Goal: Task Accomplishment & Management: Manage account settings

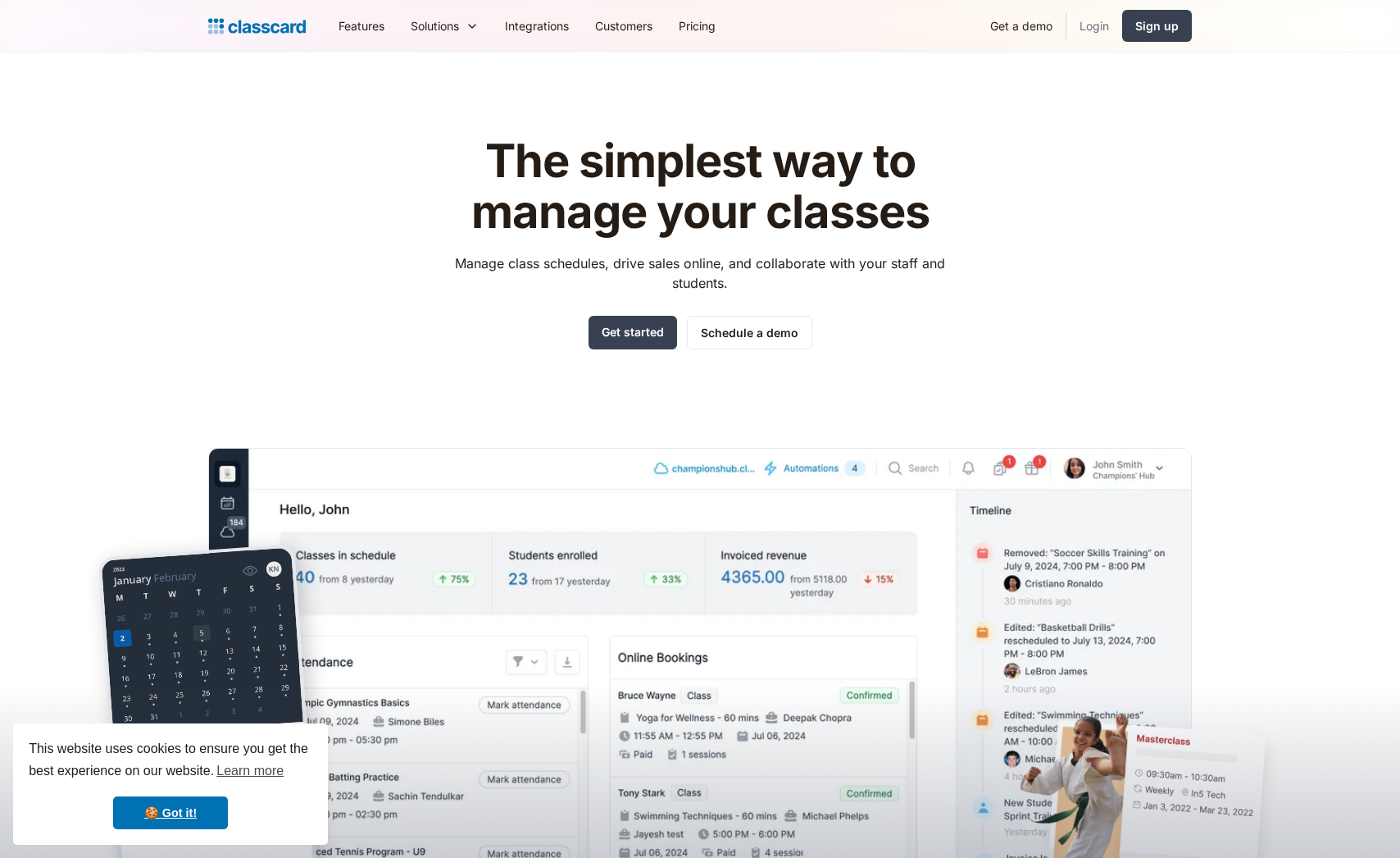
click at [1096, 32] on link "Login" at bounding box center [1094, 26] width 55 height 37
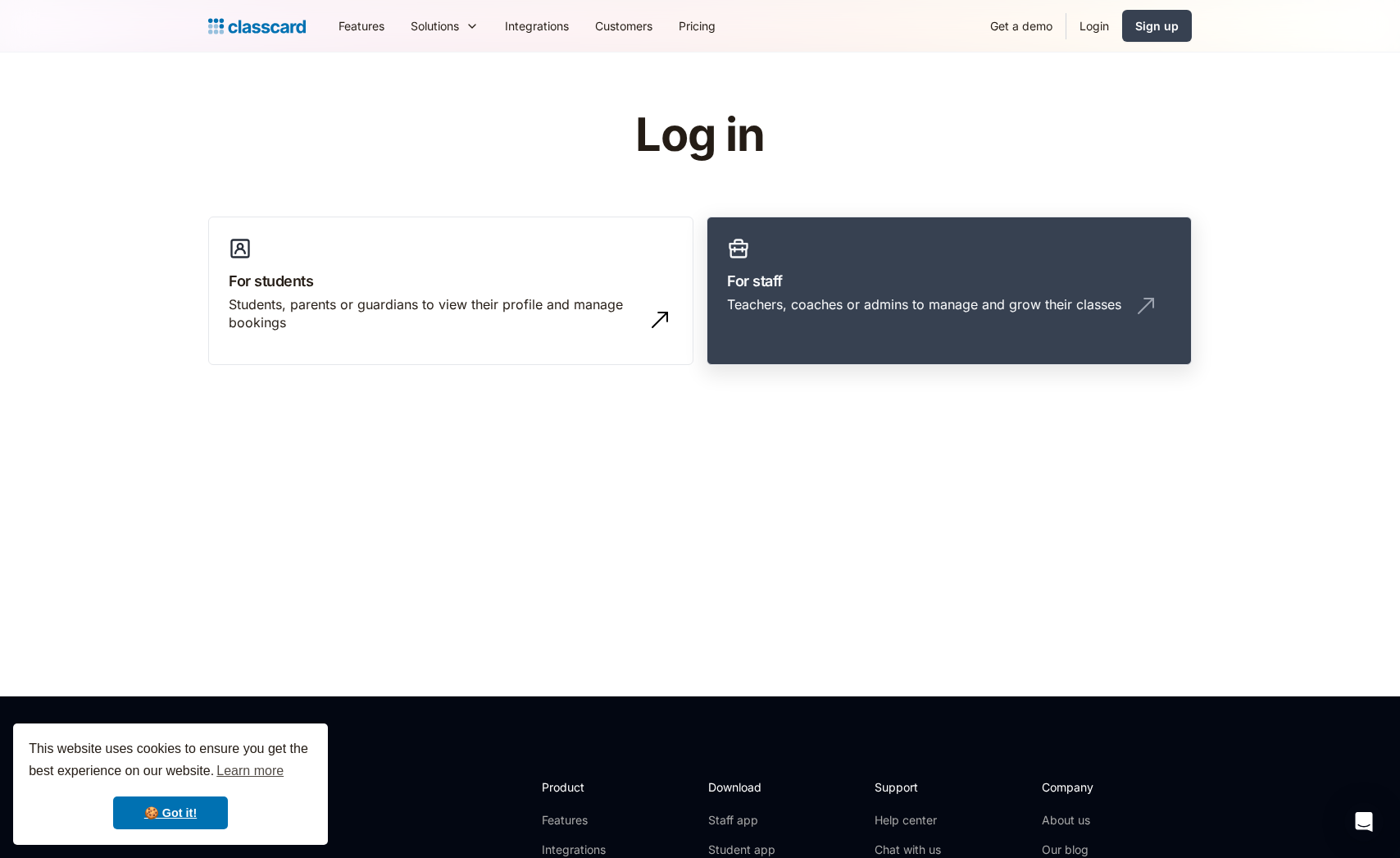
click at [851, 275] on h3 "For staff" at bounding box center [949, 281] width 444 height 22
